Goal: Ask a question

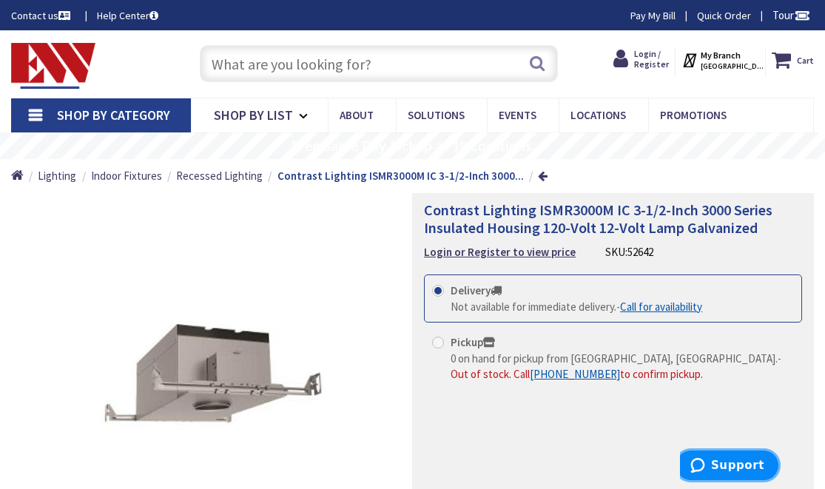
click at [724, 463] on span "Support" at bounding box center [737, 465] width 53 height 13
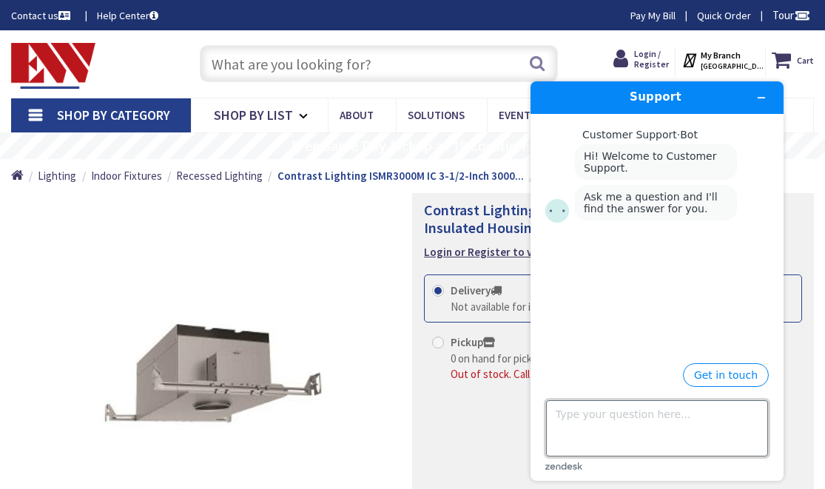
click at [606, 433] on textarea "Type your question here..." at bounding box center [657, 428] width 222 height 56
type textarea "Are magnetic transformer still available for this product?"
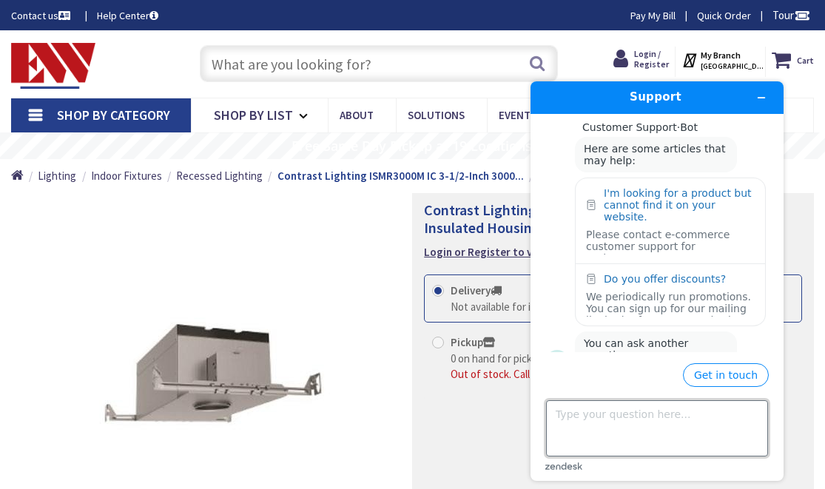
scroll to position [181, 0]
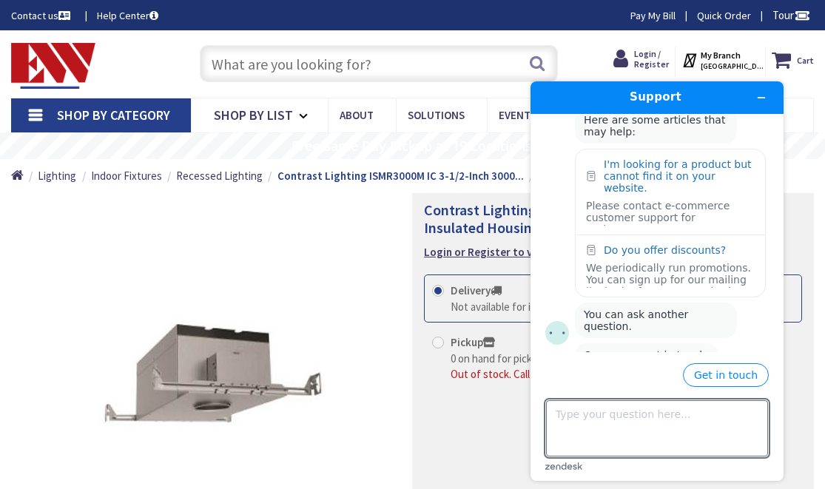
click at [459, 419] on div "Contrast Lighting ISMR3000M IC 3-1/2-Inch 3000 Series Insulated Housing 120-Vol…" at bounding box center [613, 405] width 402 height 425
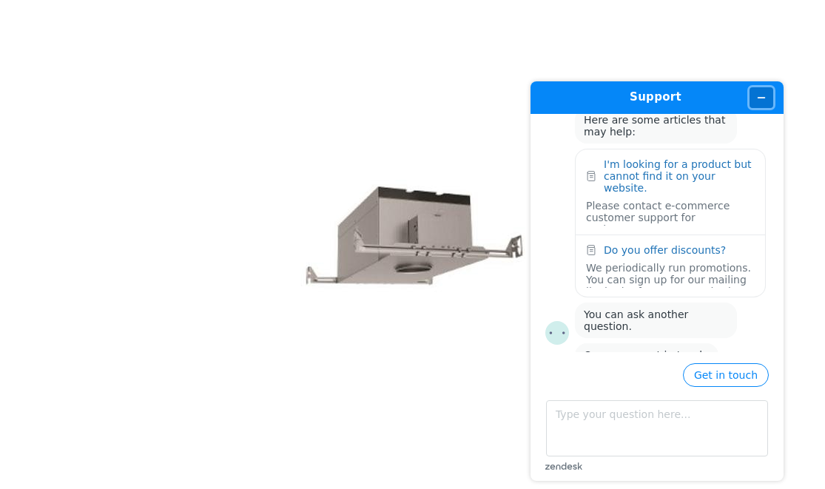
click at [762, 98] on icon "Minimize widget" at bounding box center [761, 98] width 7 height 0
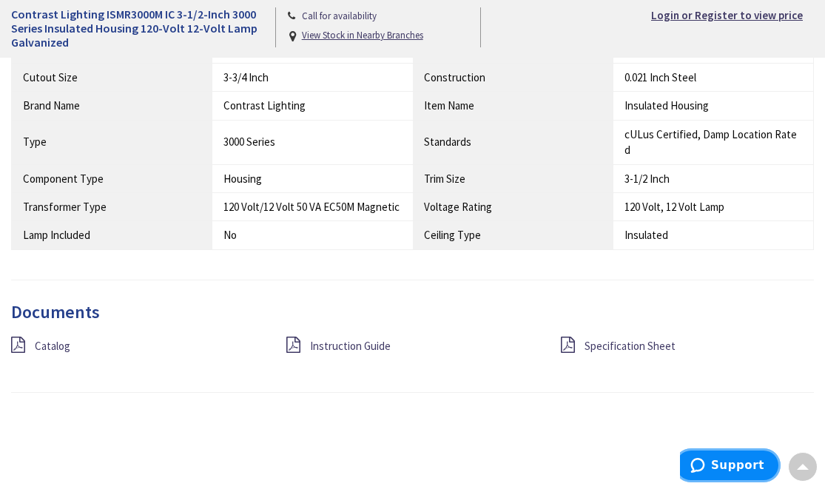
scroll to position [979, 0]
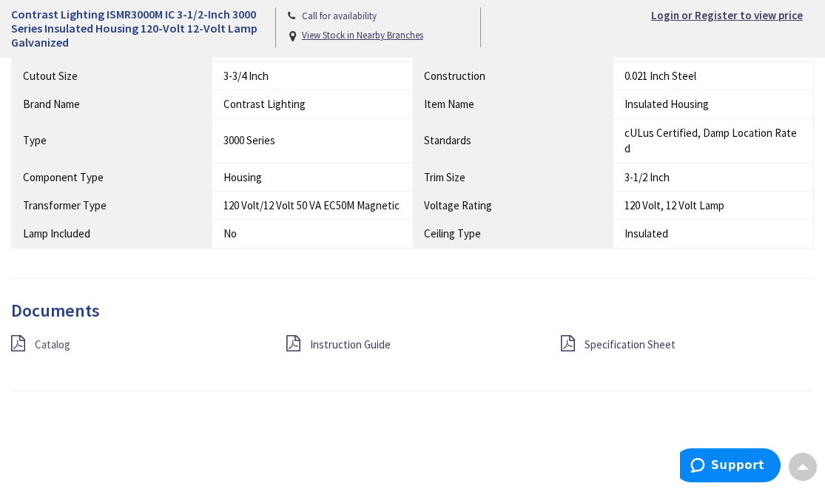
click at [46, 337] on span "Catalog" at bounding box center [53, 344] width 36 height 14
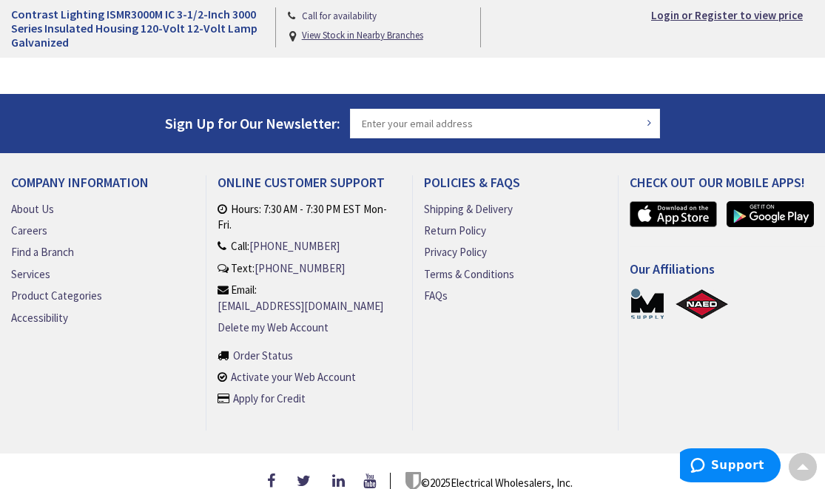
scroll to position [1513, 0]
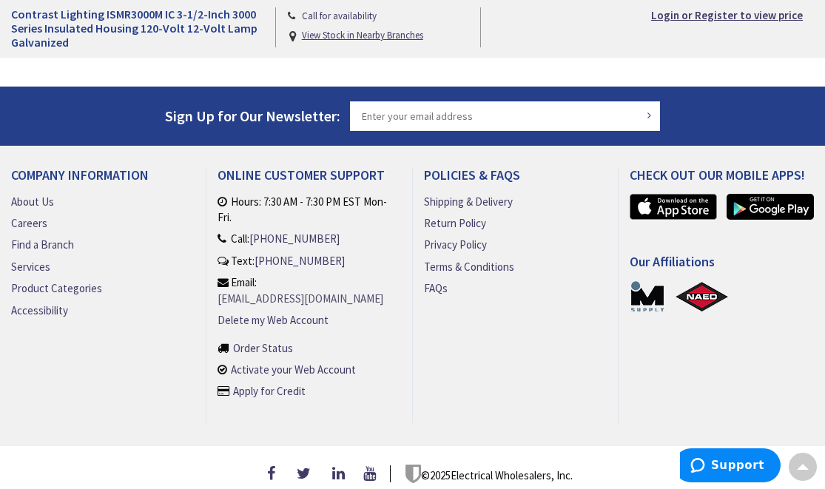
click at [354, 291] on link "[EMAIL_ADDRESS][DOMAIN_NAME]" at bounding box center [300, 299] width 166 height 16
